Goal: Task Accomplishment & Management: Complete application form

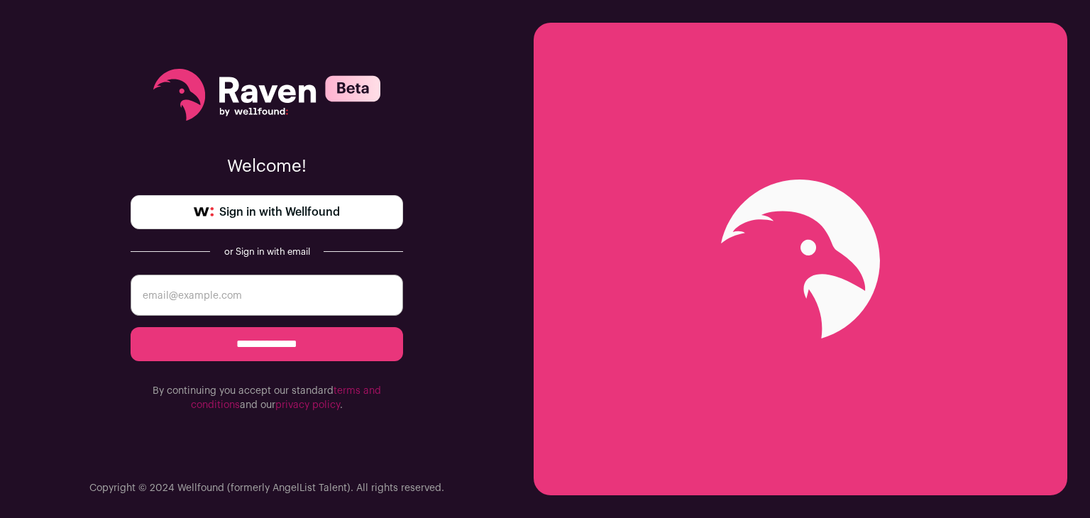
click at [301, 287] on input "email" at bounding box center [267, 295] width 272 height 41
type input "[EMAIL_ADDRESS][DOMAIN_NAME]"
click at [316, 339] on input "**********" at bounding box center [267, 344] width 272 height 34
click at [267, 304] on input "email" at bounding box center [267, 295] width 272 height 41
type input "[EMAIL_ADDRESS][DOMAIN_NAME]"
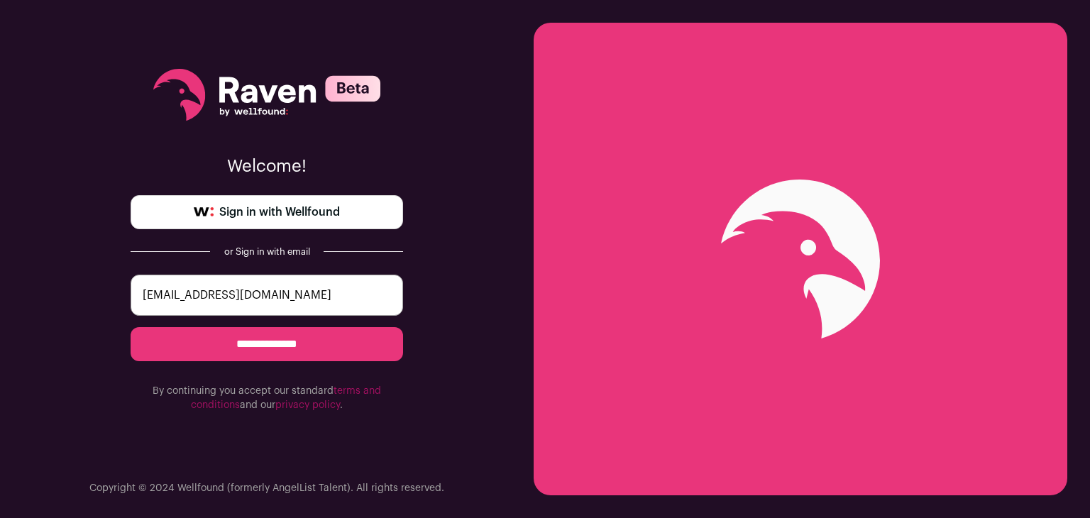
click at [277, 338] on input "**********" at bounding box center [267, 344] width 272 height 34
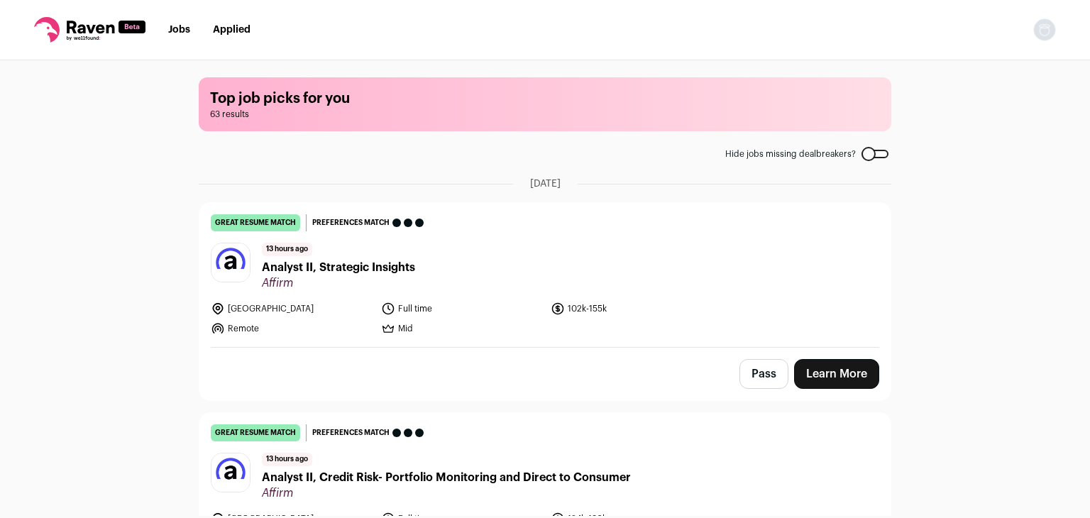
click at [873, 150] on div at bounding box center [874, 154] width 27 height 9
click at [260, 35] on nav "Jobs Applied Settings Notifications Preferences Resume FAQs Logout" at bounding box center [545, 30] width 1090 height 60
click at [248, 33] on link "Applied" at bounding box center [232, 30] width 38 height 10
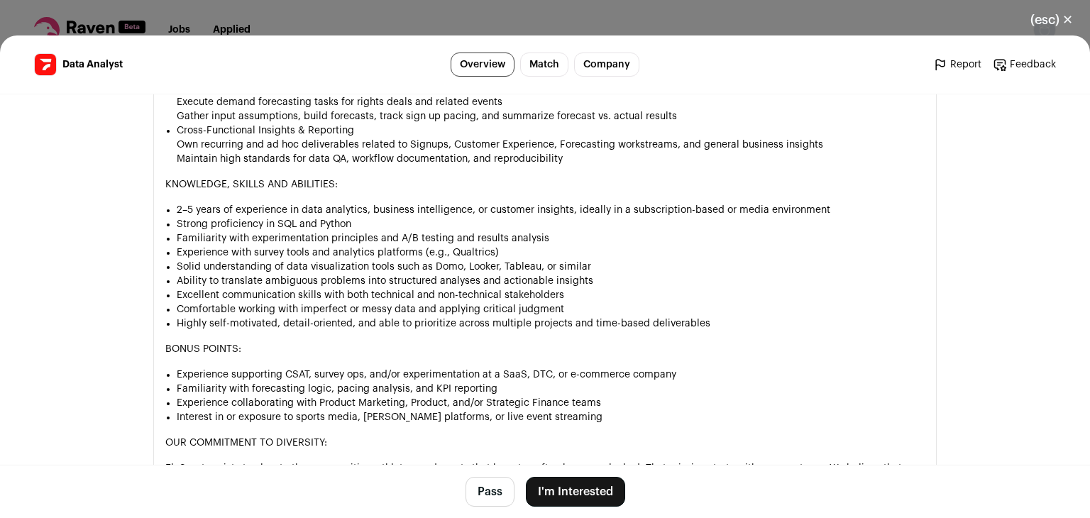
scroll to position [1191, 0]
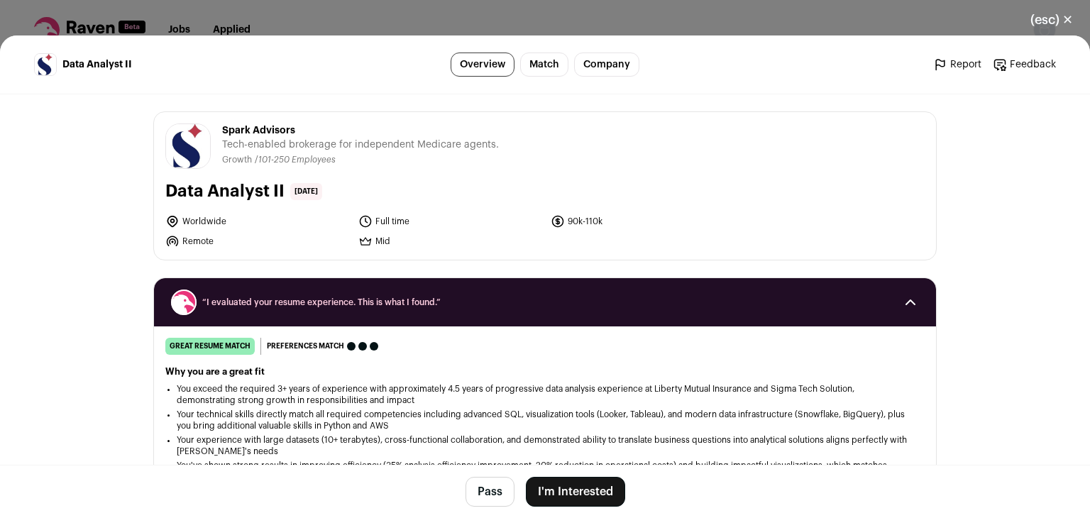
click at [581, 487] on button "I'm Interested" at bounding box center [575, 492] width 99 height 30
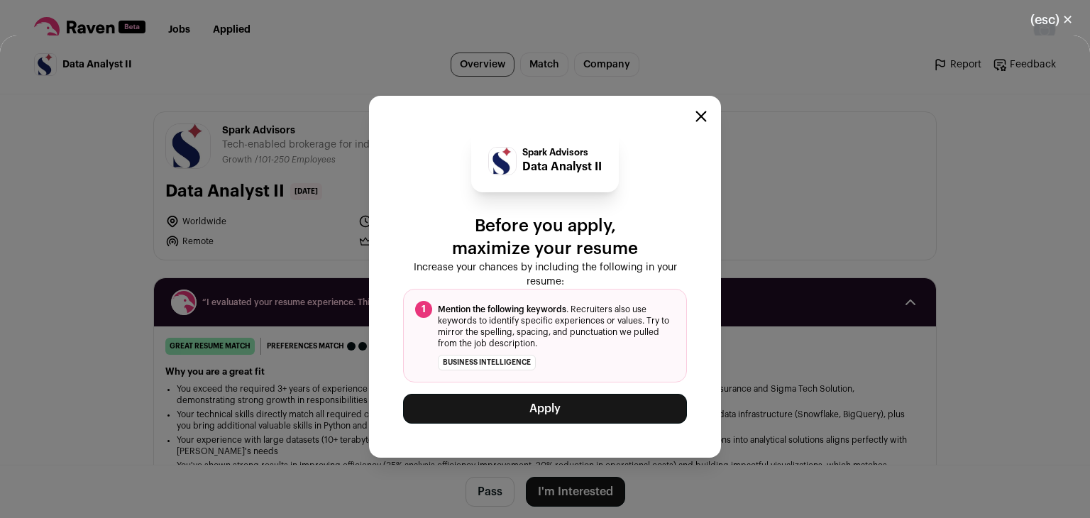
click at [704, 121] on icon "Close modal" at bounding box center [701, 116] width 9 height 9
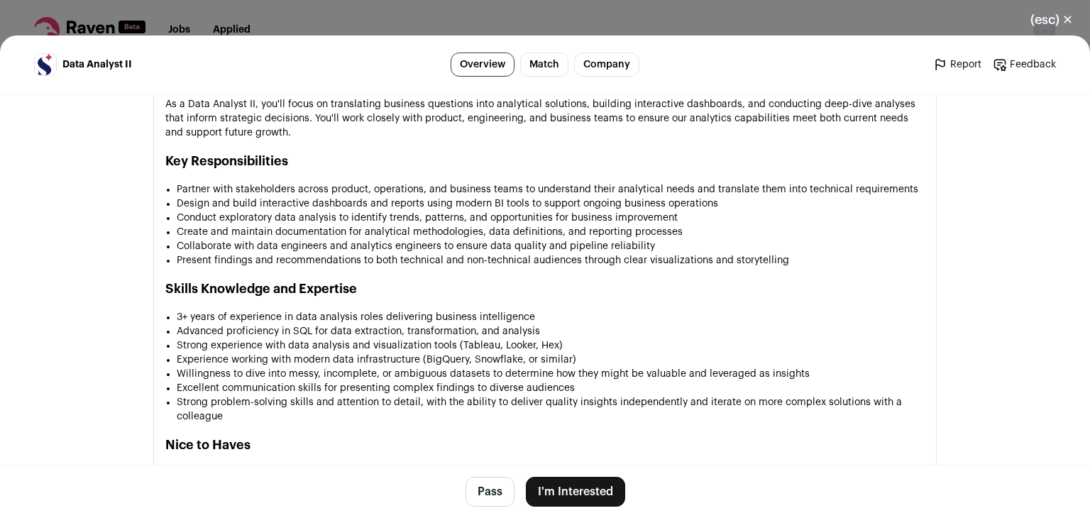
scroll to position [993, 0]
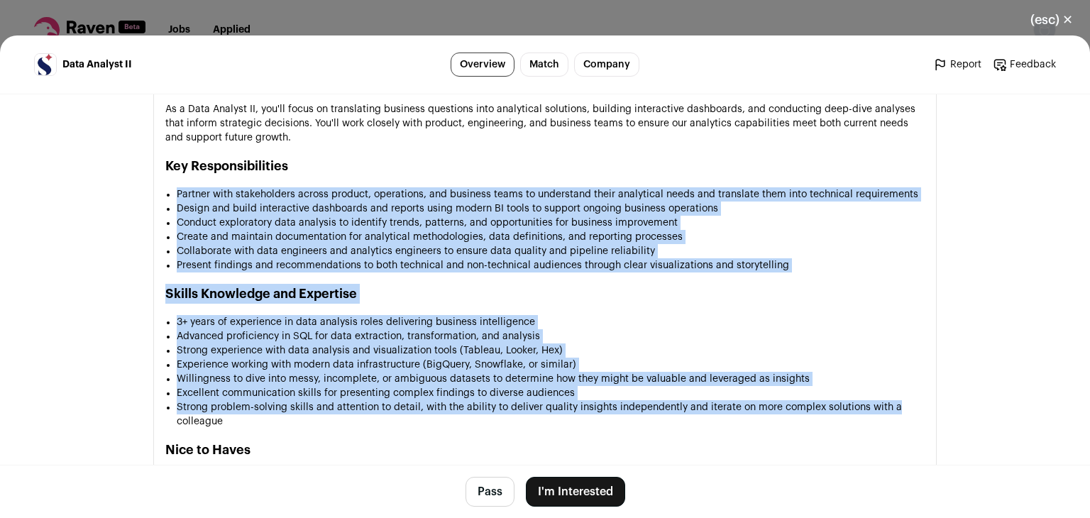
drag, startPoint x: 169, startPoint y: 188, endPoint x: 895, endPoint y: 410, distance: 759.1
click at [895, 410] on div "About Spark Advisors We’re Spark, a mission-driven company helping independent …" at bounding box center [544, 462] width 759 height 1328
copy div "Partner with stakeholders across product, operations, and business teams to und…"
click at [520, 249] on li "Collaborate with data engineers and analytics engineers to ensure data quality …" at bounding box center [551, 251] width 748 height 14
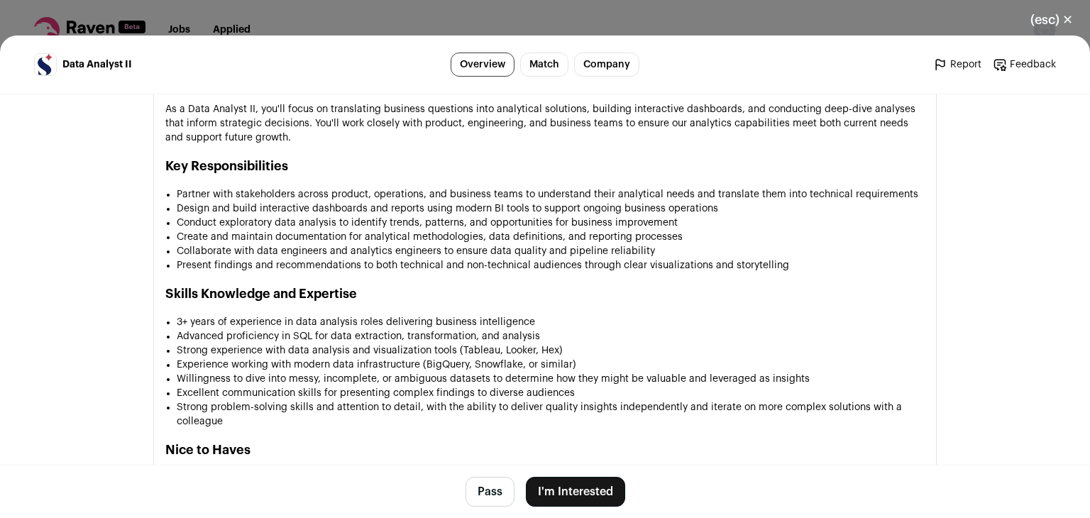
click at [559, 496] on button "I'm Interested" at bounding box center [575, 492] width 99 height 30
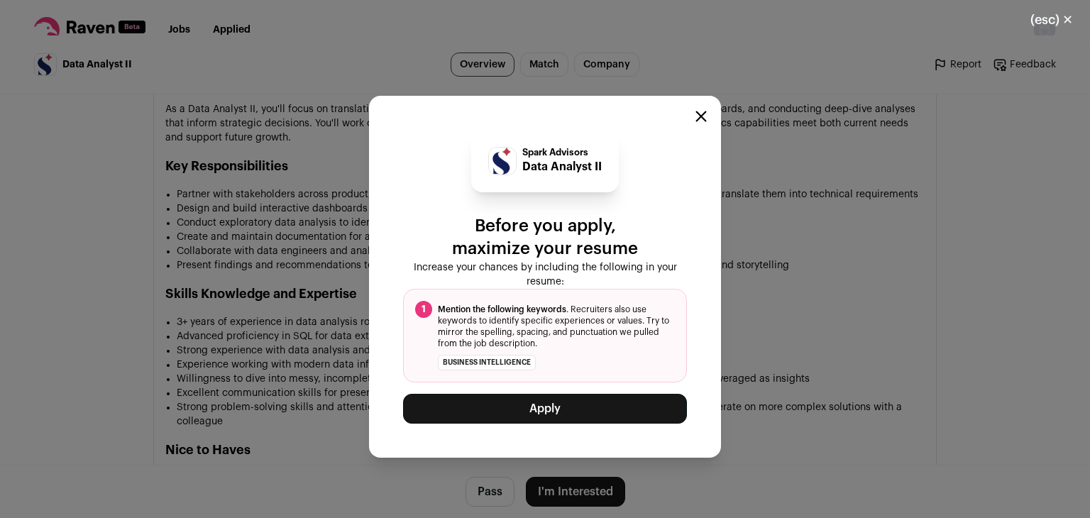
click at [544, 409] on button "Apply" at bounding box center [545, 409] width 284 height 30
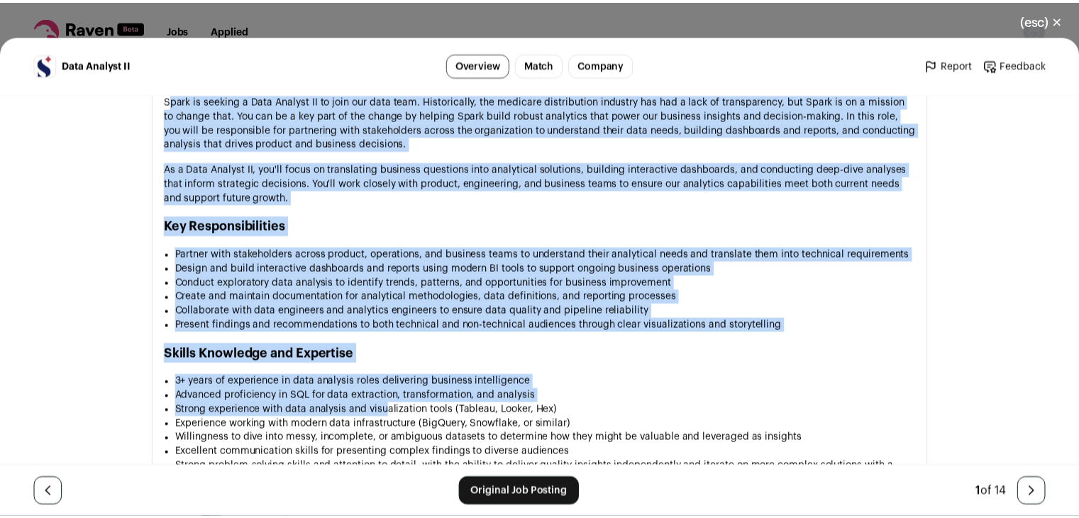
scroll to position [993, 0]
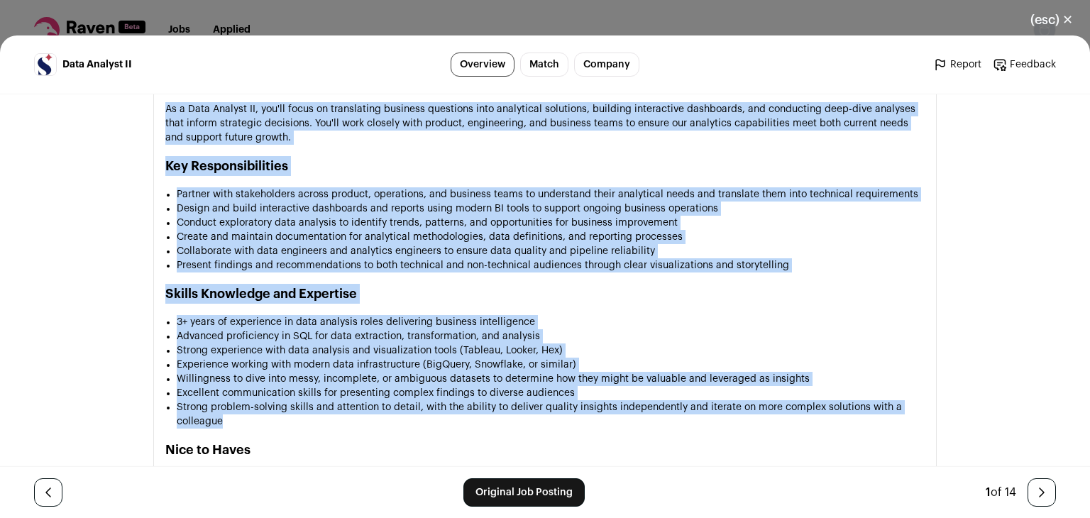
drag, startPoint x: 162, startPoint y: 180, endPoint x: 409, endPoint y: 414, distance: 340.3
click at [409, 414] on div "About Spark Advisors We’re Spark, a mission-driven company helping independent …" at bounding box center [544, 462] width 759 height 1328
copy div "park is seeking a Data Analyst II to join our data team. Historically, the medi…"
click at [1054, 18] on button "(esc) ✕" at bounding box center [1051, 19] width 77 height 31
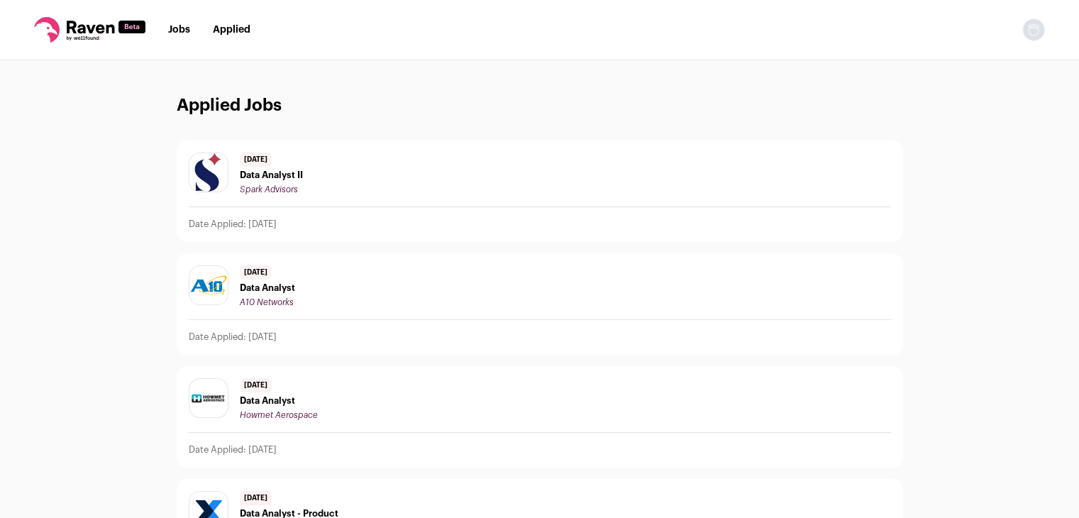
drag, startPoint x: 989, startPoint y: 9, endPoint x: 1013, endPoint y: 169, distance: 161.5
